Goal: Information Seeking & Learning: Learn about a topic

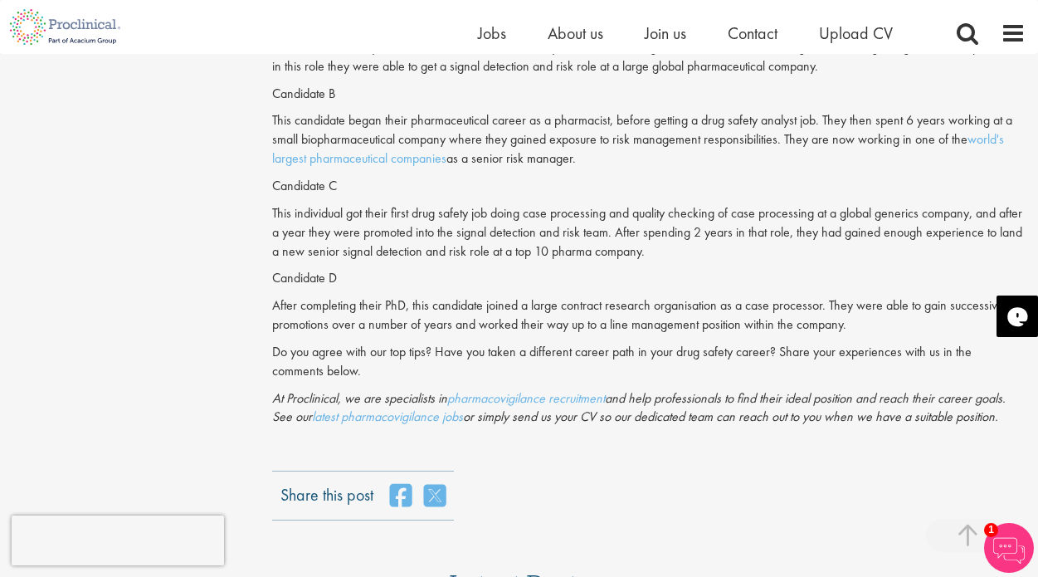
scroll to position [2174, 0]
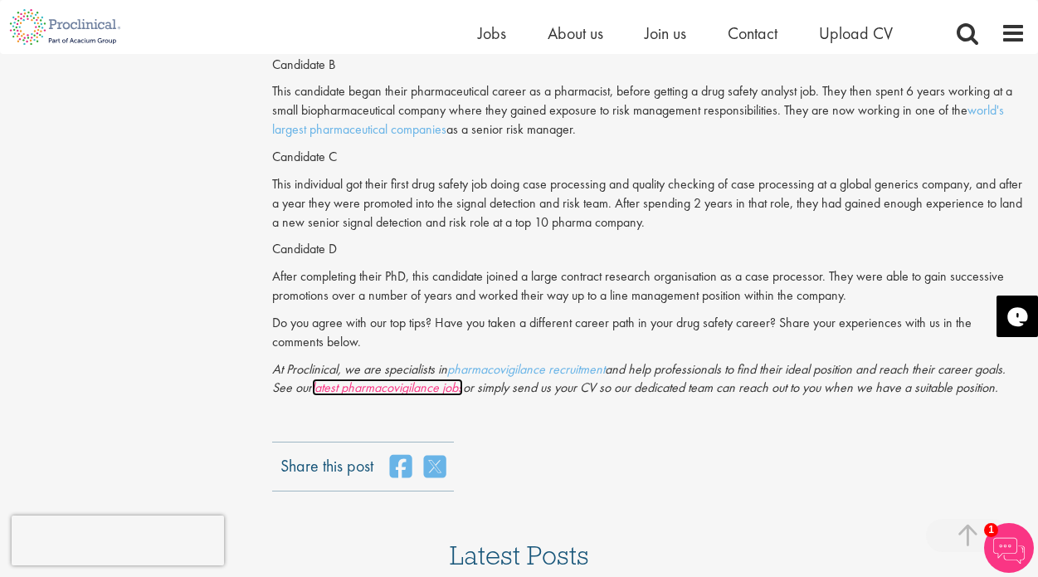
click at [372, 388] on link "latest pharmacovigilance jobs" at bounding box center [387, 386] width 151 height 17
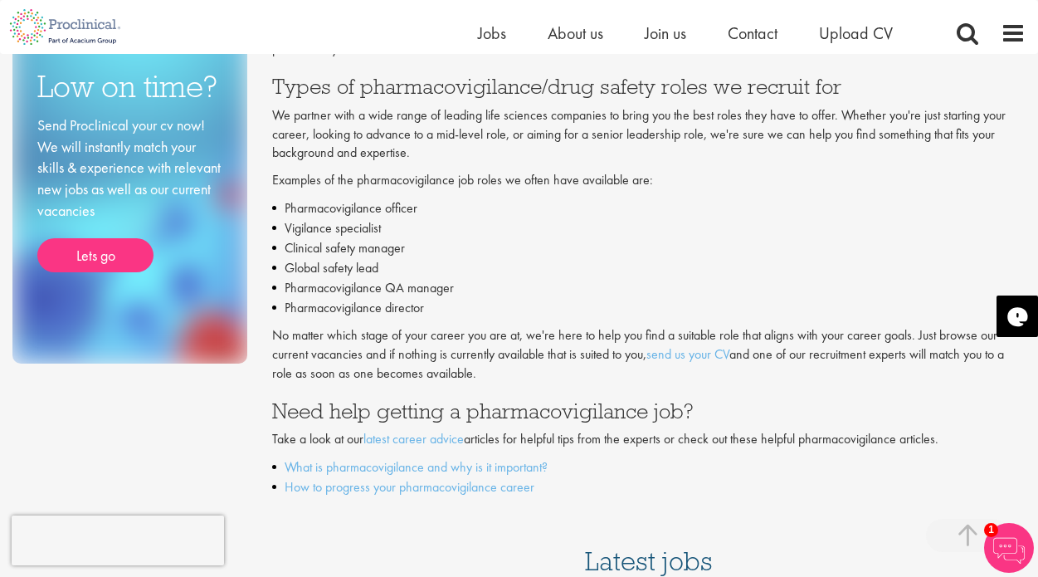
click at [282, 203] on li "Pharmacovigilance officer" at bounding box center [648, 208] width 753 height 20
drag, startPoint x: 295, startPoint y: 207, endPoint x: 408, endPoint y: 207, distance: 112.8
click at [408, 207] on li "Pharmacovigilance officer" at bounding box center [648, 208] width 753 height 20
drag, startPoint x: 297, startPoint y: 231, endPoint x: 311, endPoint y: 245, distance: 19.9
click at [368, 230] on li "Vigilance specialist" at bounding box center [648, 228] width 753 height 20
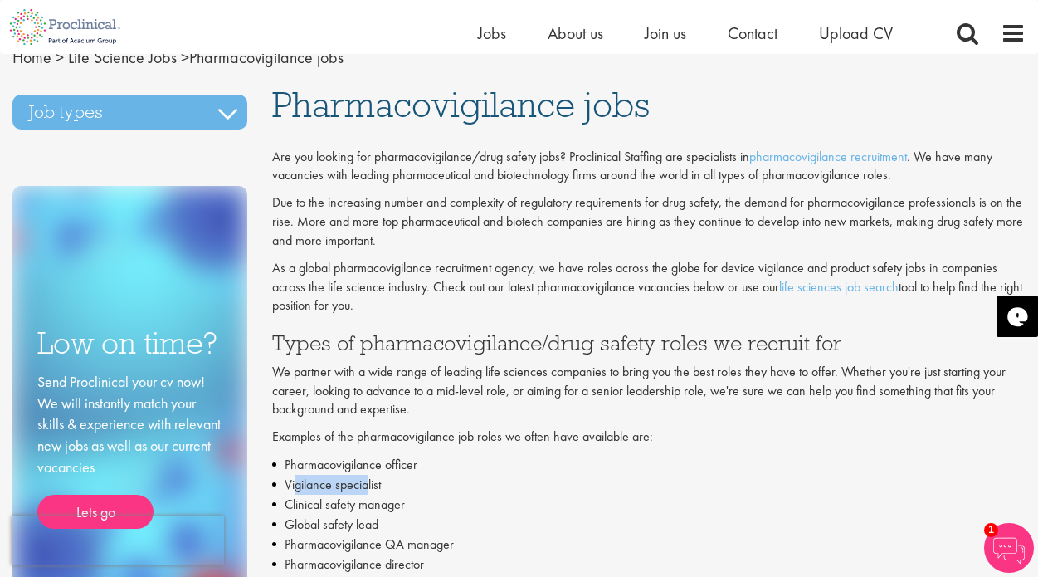
scroll to position [17, 0]
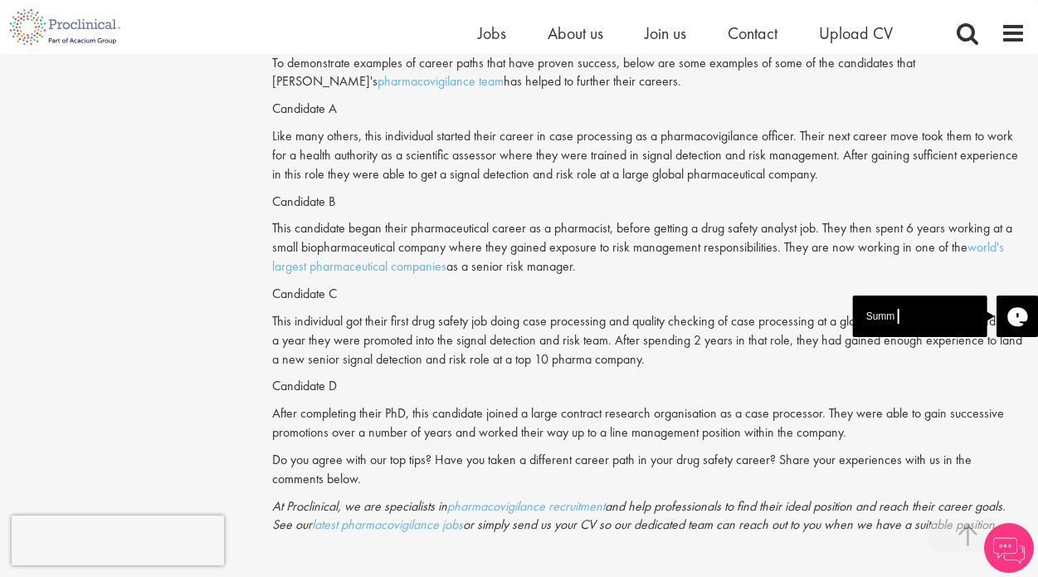
scroll to position [2035, 0]
